Goal: Complete application form

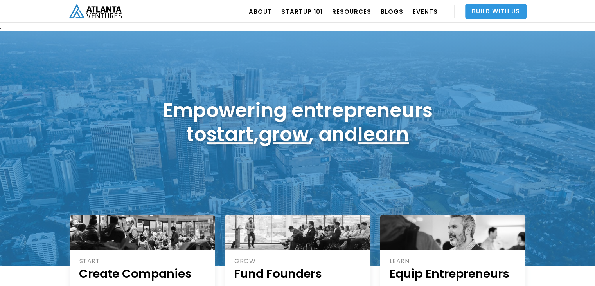
click at [485, 5] on link "Build With Us" at bounding box center [495, 12] width 61 height 16
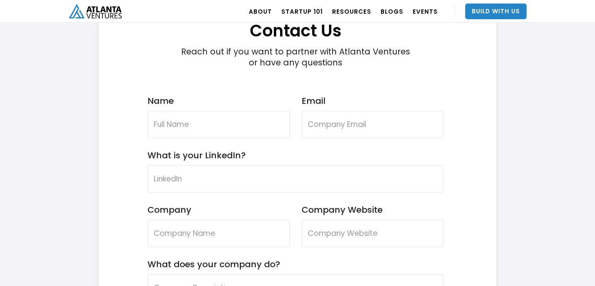
scroll to position [2340, 0]
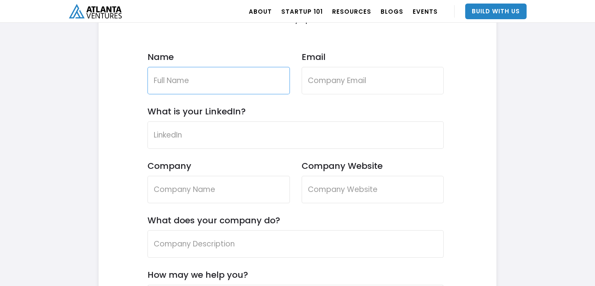
click at [230, 76] on input "Name" at bounding box center [218, 80] width 142 height 27
click at [224, 84] on input "Name" at bounding box center [218, 80] width 142 height 27
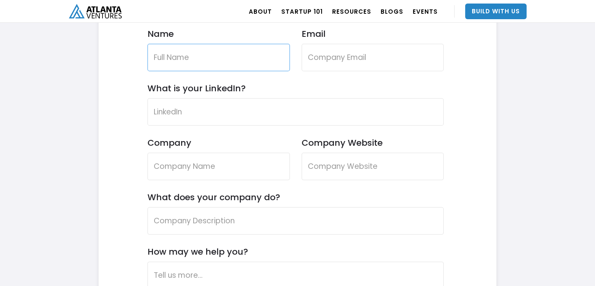
scroll to position [2361, 0]
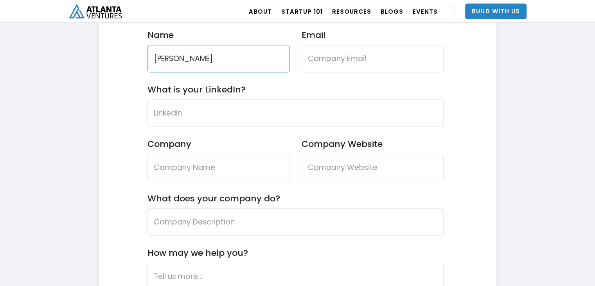
type input "[PERSON_NAME]"
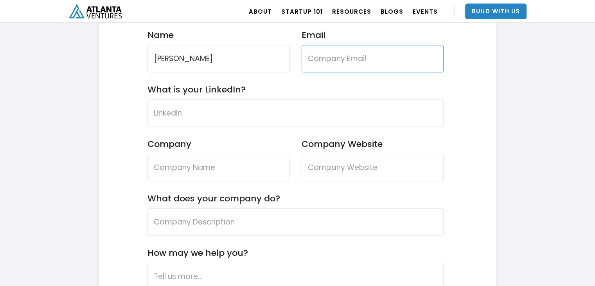
click at [358, 45] on input "Email" at bounding box center [373, 58] width 142 height 27
paste input "[PERSON_NAME][EMAIL_ADDRESS][PERSON_NAME][DOMAIN_NAME]"
type input "[PERSON_NAME][EMAIL_ADDRESS][PERSON_NAME][DOMAIN_NAME]"
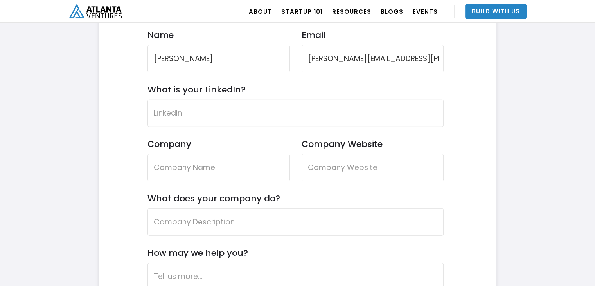
click at [191, 185] on div "Company" at bounding box center [218, 165] width 142 height 54
click at [200, 173] on input "Company" at bounding box center [218, 167] width 142 height 27
type input "Agile Tech"
click at [338, 165] on input "Company Website" at bounding box center [373, 167] width 142 height 27
paste input "[URL][DOMAIN_NAME]"
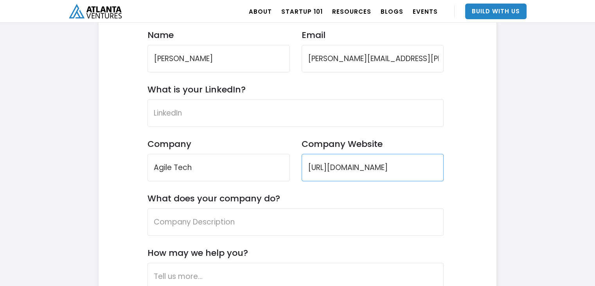
type input "[URL][DOMAIN_NAME]"
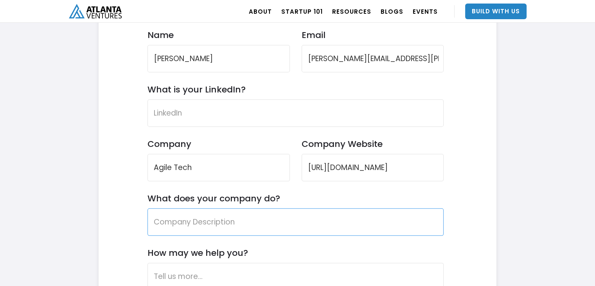
click at [259, 218] on input "What does your company do?" at bounding box center [295, 221] width 297 height 27
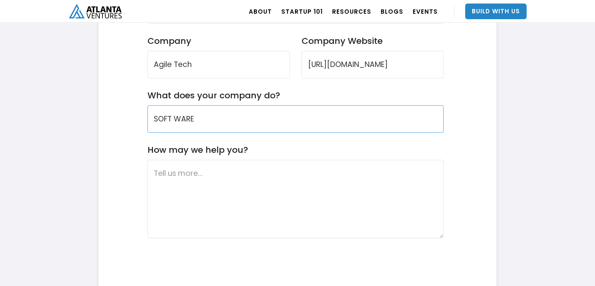
scroll to position [2466, 0]
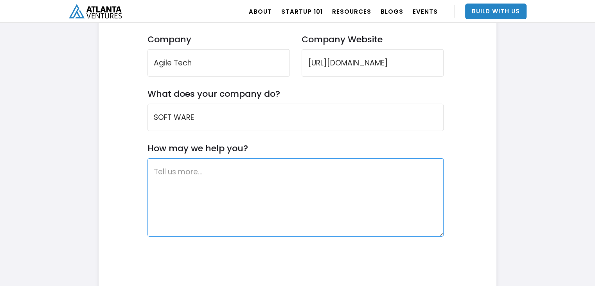
click at [204, 167] on textarea "How may we help you?" at bounding box center [295, 197] width 297 height 78
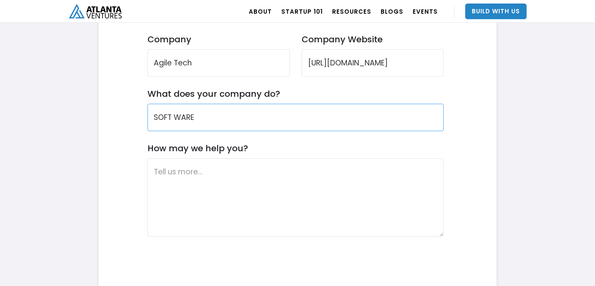
click at [174, 117] on input "SOFT WARE" at bounding box center [295, 117] width 297 height 27
type input "SOFTWARE"
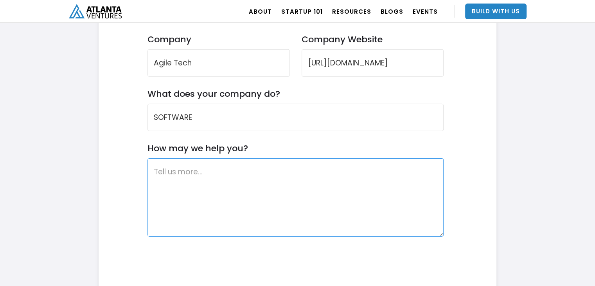
click at [167, 163] on textarea "How may we help you?" at bounding box center [295, 197] width 297 height 78
paste textarea "Lorem, ip dolo si Amet Co, adi Elitsedd Eiusmodtemp Incidid ut LaborEetd Magnaa…"
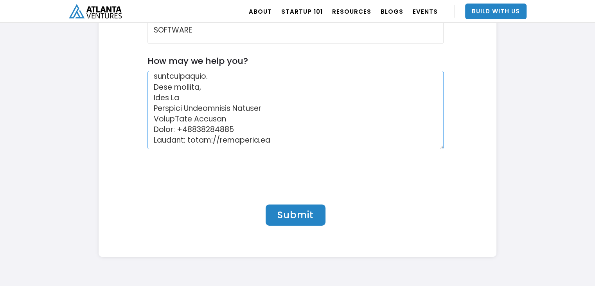
scroll to position [2554, 0]
type textarea "Lorem, ip dolo si Amet Co, adi Elitsedd Eiusmodtemp Incidid ut LaborEetd Magnaa…"
click at [297, 208] on input "Submit" at bounding box center [296, 214] width 60 height 21
type input "Please wait..."
